Goal: Task Accomplishment & Management: Complete application form

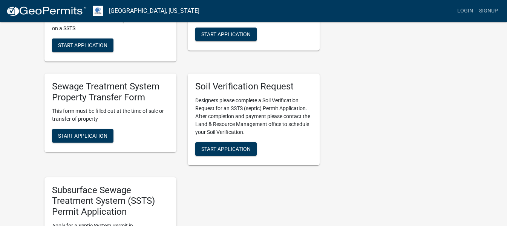
scroll to position [264, 0]
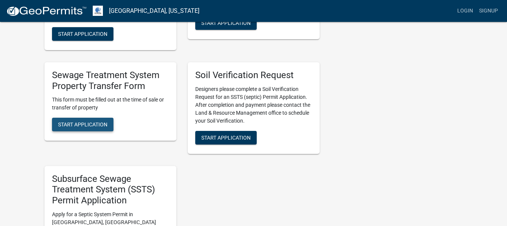
click at [72, 126] on span "Start Application" at bounding box center [82, 124] width 49 height 6
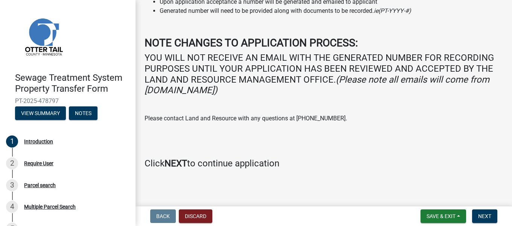
scroll to position [121, 0]
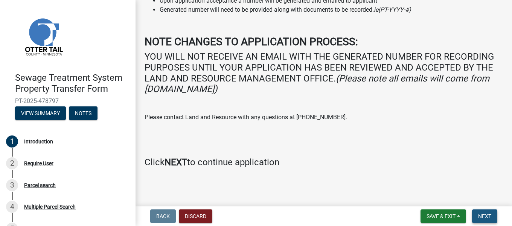
click at [482, 213] on span "Next" at bounding box center [484, 216] width 13 height 6
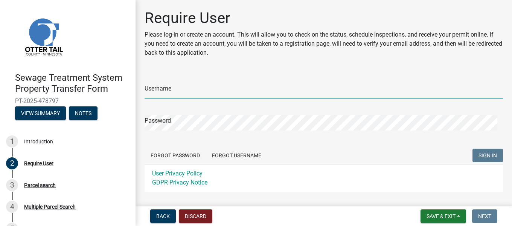
type input "[EMAIL_ADDRESS][DOMAIN_NAME]"
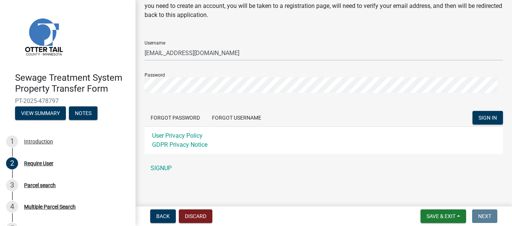
scroll to position [40, 0]
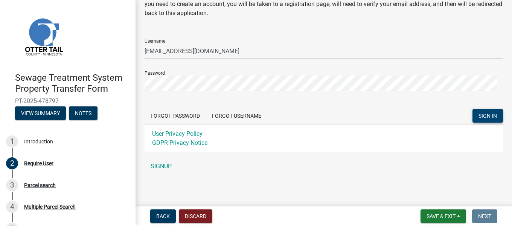
click at [479, 117] on span "SIGN IN" at bounding box center [488, 116] width 18 height 6
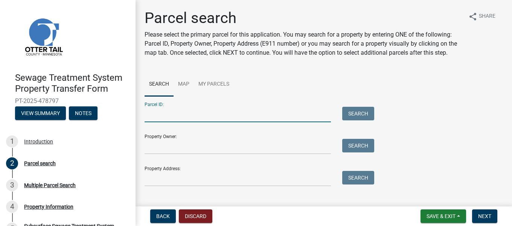
paste input "17-000-23-0305-001"
type input "17-000-23-0305-001"
click at [366, 119] on button "Search" at bounding box center [358, 114] width 32 height 14
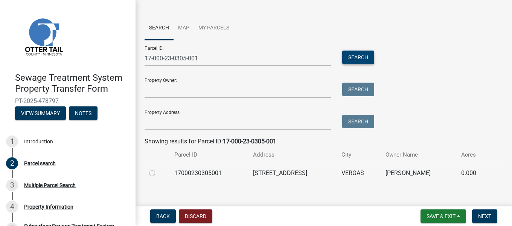
scroll to position [73, 0]
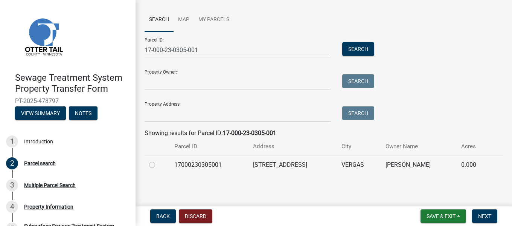
click at [158, 160] on label at bounding box center [158, 160] width 0 height 0
click at [158, 163] on input "radio" at bounding box center [160, 162] width 5 height 5
radio input "true"
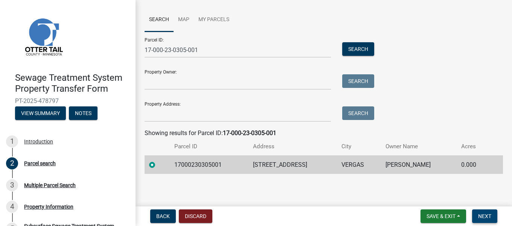
click at [484, 217] on span "Next" at bounding box center [484, 216] width 13 height 6
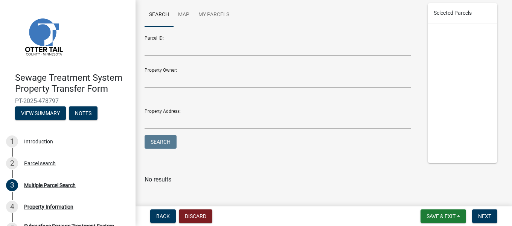
scroll to position [107, 0]
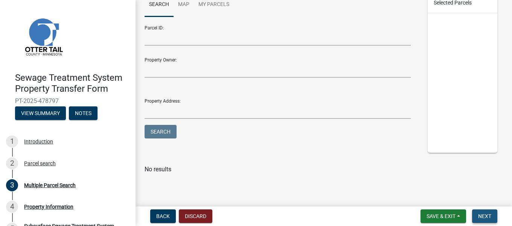
click at [480, 217] on span "Next" at bounding box center [484, 216] width 13 height 6
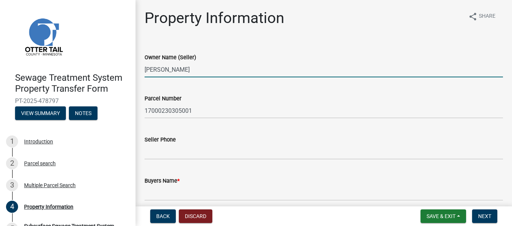
drag, startPoint x: 166, startPoint y: 70, endPoint x: 88, endPoint y: 70, distance: 78.0
click at [88, 70] on div "Sewage Treatment System Property Transfer Form PT-2025-478797 View Summary Note…" at bounding box center [256, 113] width 512 height 226
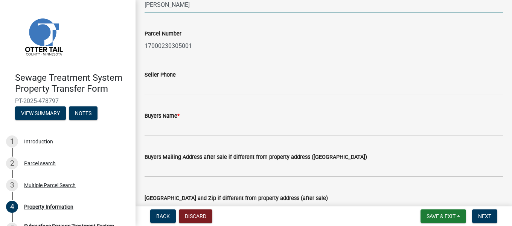
scroll to position [75, 0]
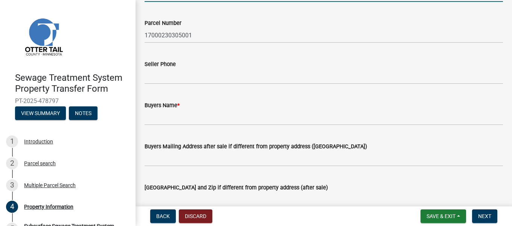
type input "[PERSON_NAME]"
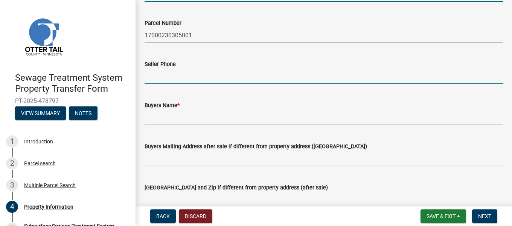
click at [176, 81] on input "Seller Phone" at bounding box center [324, 76] width 359 height 15
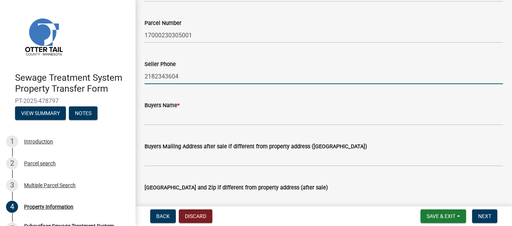
type input "2182343604"
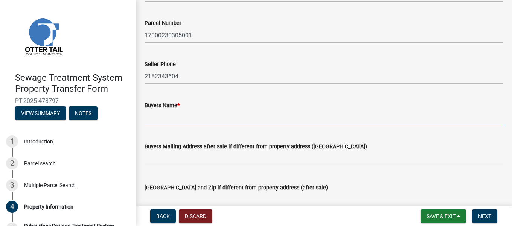
click at [208, 118] on input "Buyers Name *" at bounding box center [324, 117] width 359 height 15
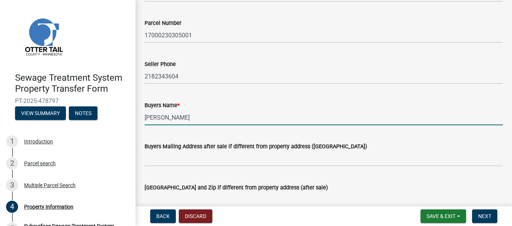
scroll to position [113, 0]
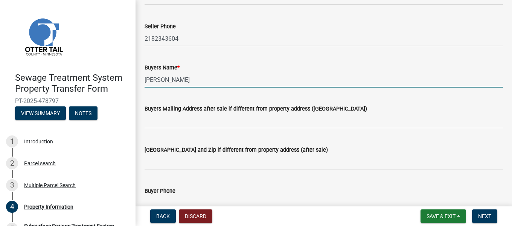
type input "[PERSON_NAME]"
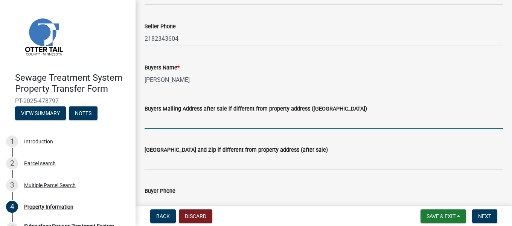
click at [215, 122] on input "Buyers Mailing Address after sale if different from property address ([GEOGRAPH…" at bounding box center [324, 120] width 359 height 15
type input "[STREET_ADDRESS][PERSON_NAME]"
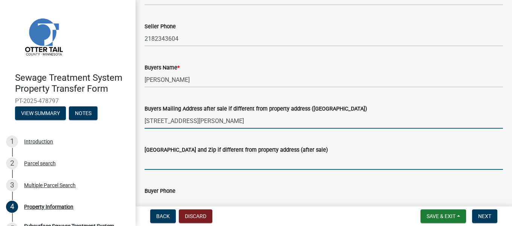
click at [170, 164] on input "[GEOGRAPHIC_DATA] and Zip if different from property address (after sale)" at bounding box center [324, 161] width 359 height 15
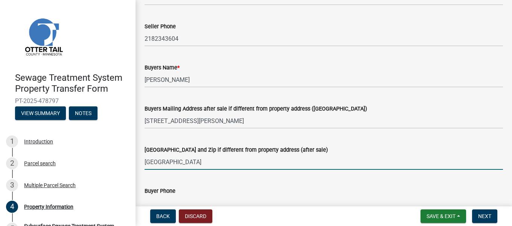
type input "[GEOGRAPHIC_DATA]"
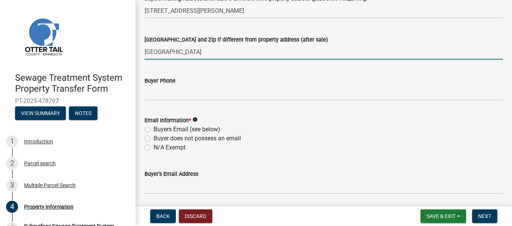
scroll to position [226, 0]
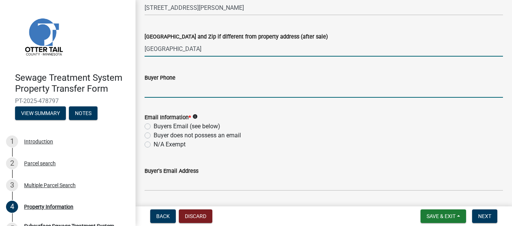
click at [215, 93] on input "Buyer Phone" at bounding box center [324, 89] width 359 height 15
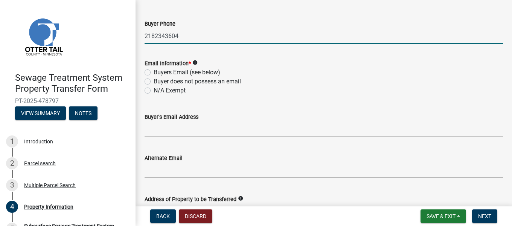
scroll to position [301, 0]
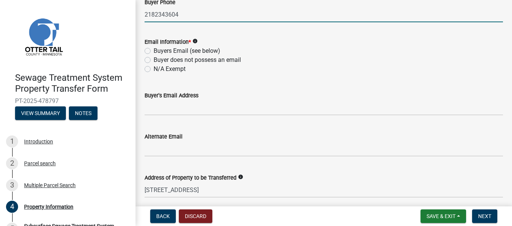
type input "2182343604"
click at [154, 61] on label "Buyer does not possess an email" at bounding box center [197, 59] width 87 height 9
click at [154, 60] on input "Buyer does not possess an email" at bounding box center [156, 57] width 5 height 5
radio input "true"
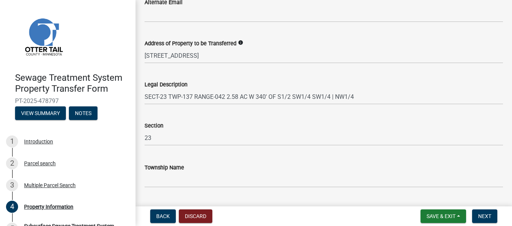
scroll to position [455, 0]
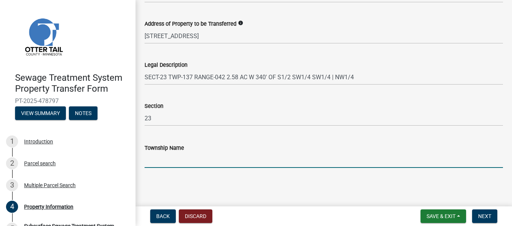
click at [196, 162] on input "Township Name" at bounding box center [324, 159] width 359 height 15
type input "[PERSON_NAME]"
click at [477, 215] on button "Next" at bounding box center [484, 216] width 25 height 14
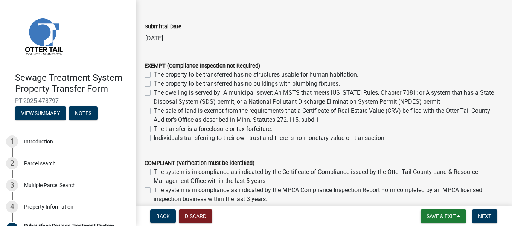
scroll to position [75, 0]
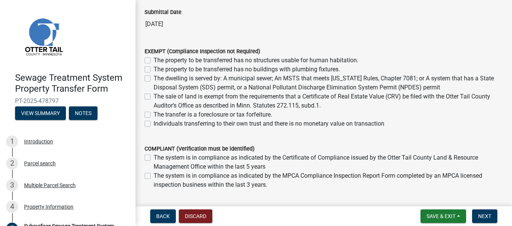
click at [154, 96] on label "The sale of land is exempt from the requirements that a Certificate of Real Est…" at bounding box center [329, 101] width 350 height 18
click at [154, 96] on input "The sale of land is exempt from the requirements that a Certificate of Real Est…" at bounding box center [156, 94] width 5 height 5
checkbox input "true"
checkbox input "false"
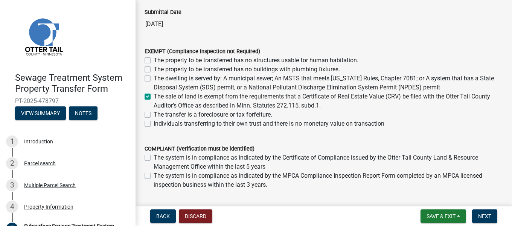
checkbox input "false"
checkbox input "true"
checkbox input "false"
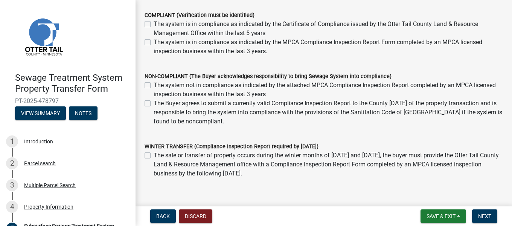
scroll to position [244, 0]
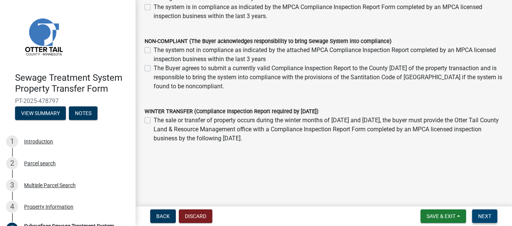
click at [481, 217] on span "Next" at bounding box center [484, 216] width 13 height 6
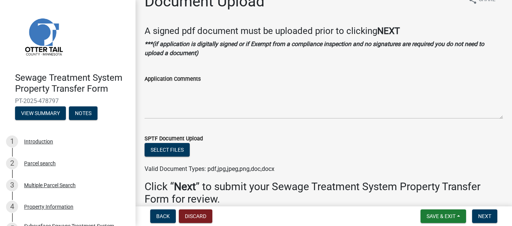
scroll to position [54, 0]
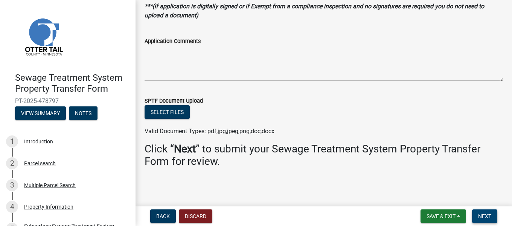
click at [484, 218] on span "Next" at bounding box center [484, 216] width 13 height 6
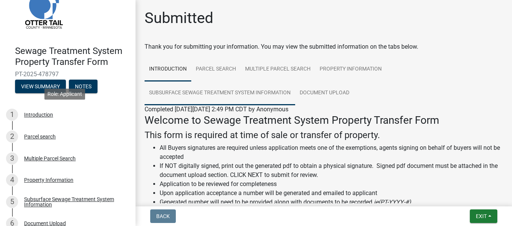
scroll to position [0, 0]
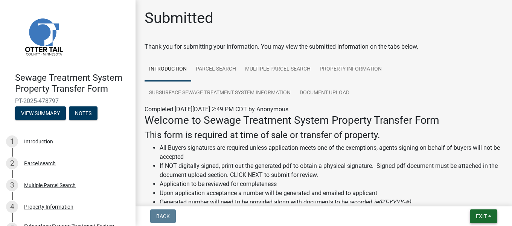
click at [481, 216] on span "Exit" at bounding box center [481, 216] width 11 height 6
click at [456, 195] on button "Save & Exit" at bounding box center [467, 196] width 60 height 18
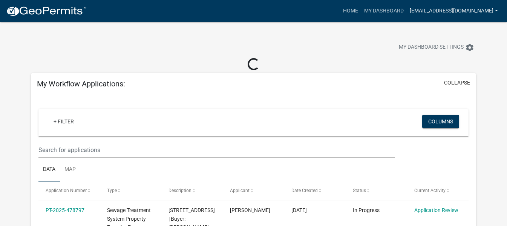
click at [463, 9] on link "[EMAIL_ADDRESS][DOMAIN_NAME]" at bounding box center [454, 11] width 94 height 14
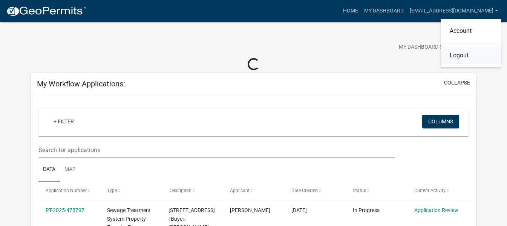
click at [459, 56] on link "Logout" at bounding box center [470, 55] width 60 height 18
